Goal: Information Seeking & Learning: Understand process/instructions

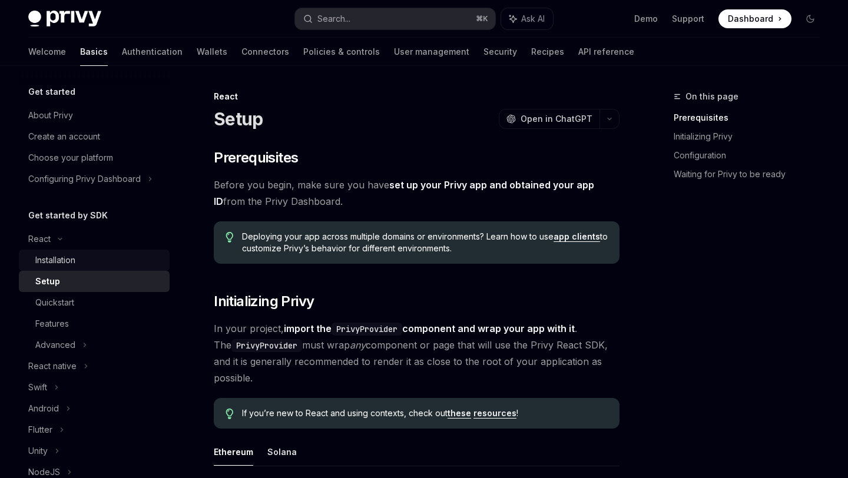
click at [65, 255] on div "Installation" at bounding box center [55, 260] width 40 height 14
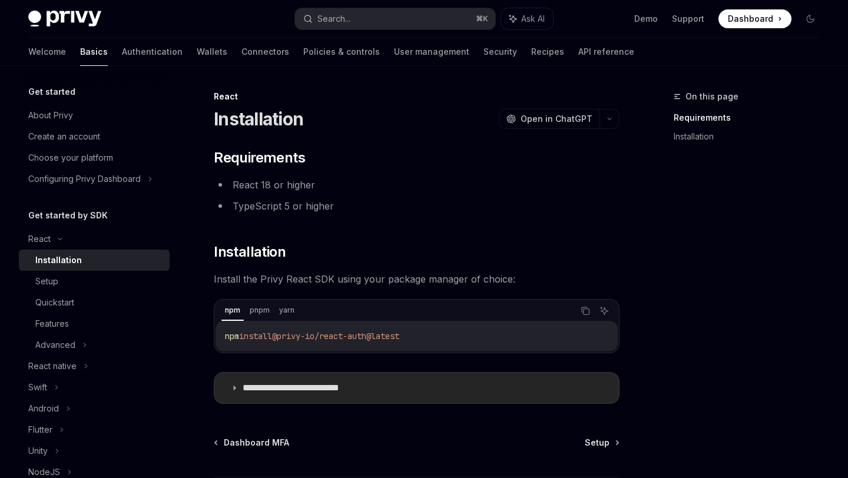
click at [232, 386] on icon at bounding box center [234, 388] width 7 height 7
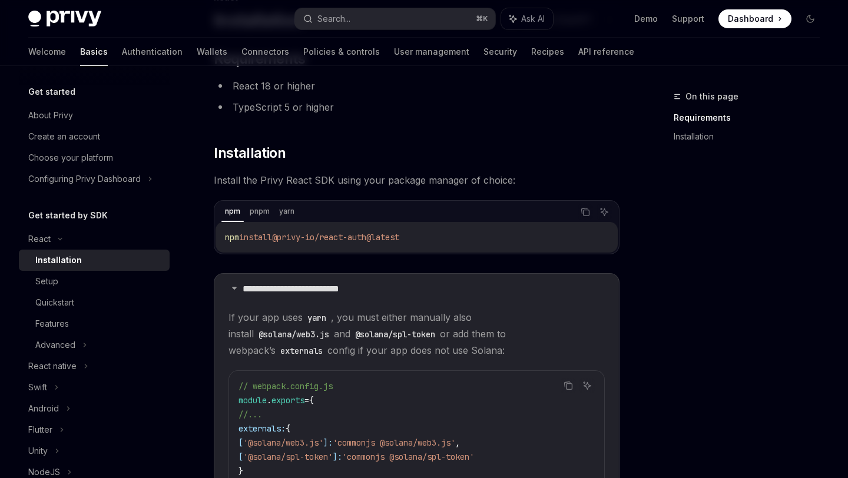
scroll to position [97, 0]
click at [85, 260] on div "Installation" at bounding box center [98, 260] width 127 height 14
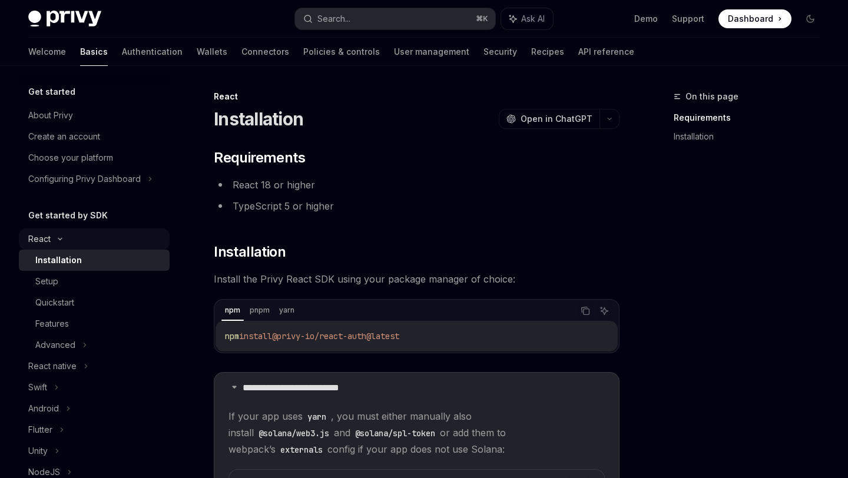
click at [44, 237] on div "React" at bounding box center [39, 239] width 22 height 14
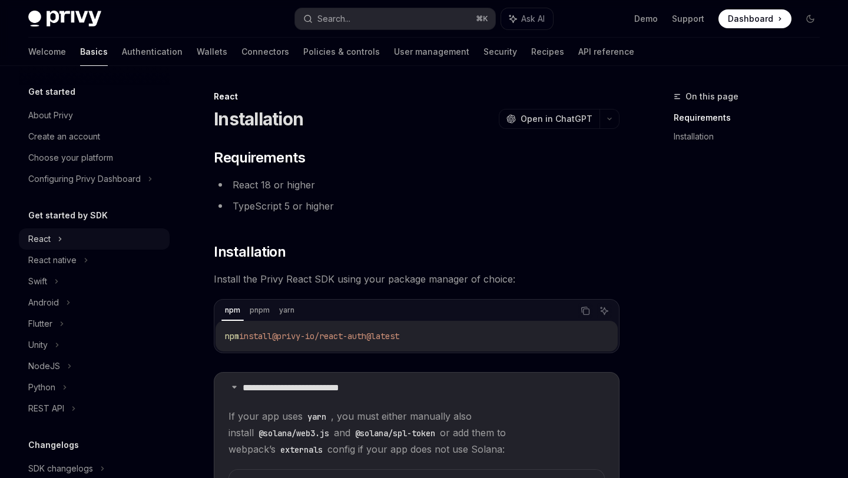
click at [44, 237] on div "React" at bounding box center [39, 239] width 22 height 14
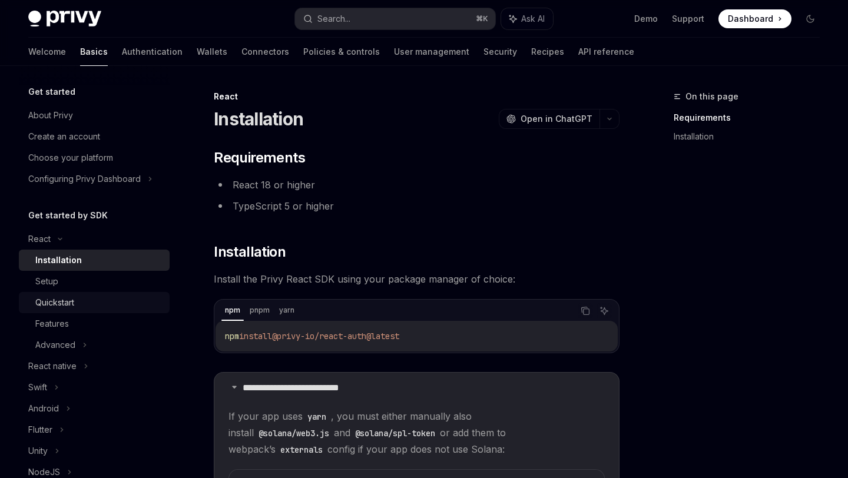
click at [45, 301] on div "Quickstart" at bounding box center [54, 303] width 39 height 14
type textarea "*"
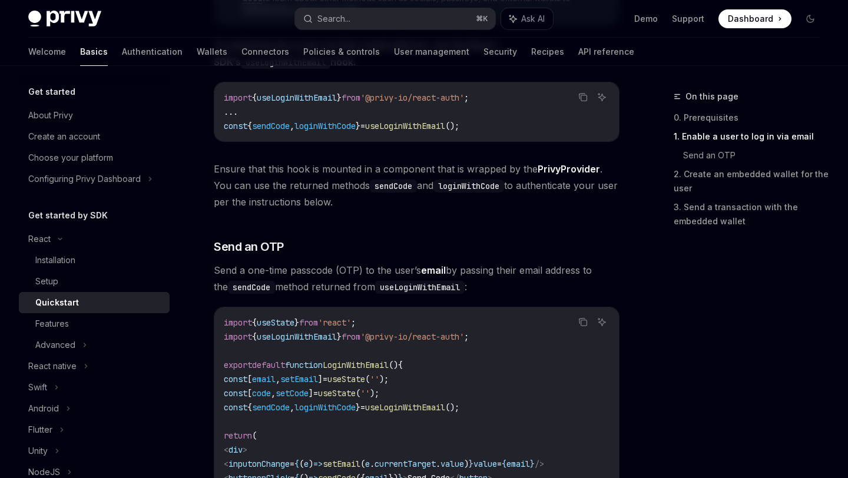
scroll to position [190, 0]
